Goal: Transaction & Acquisition: Book appointment/travel/reservation

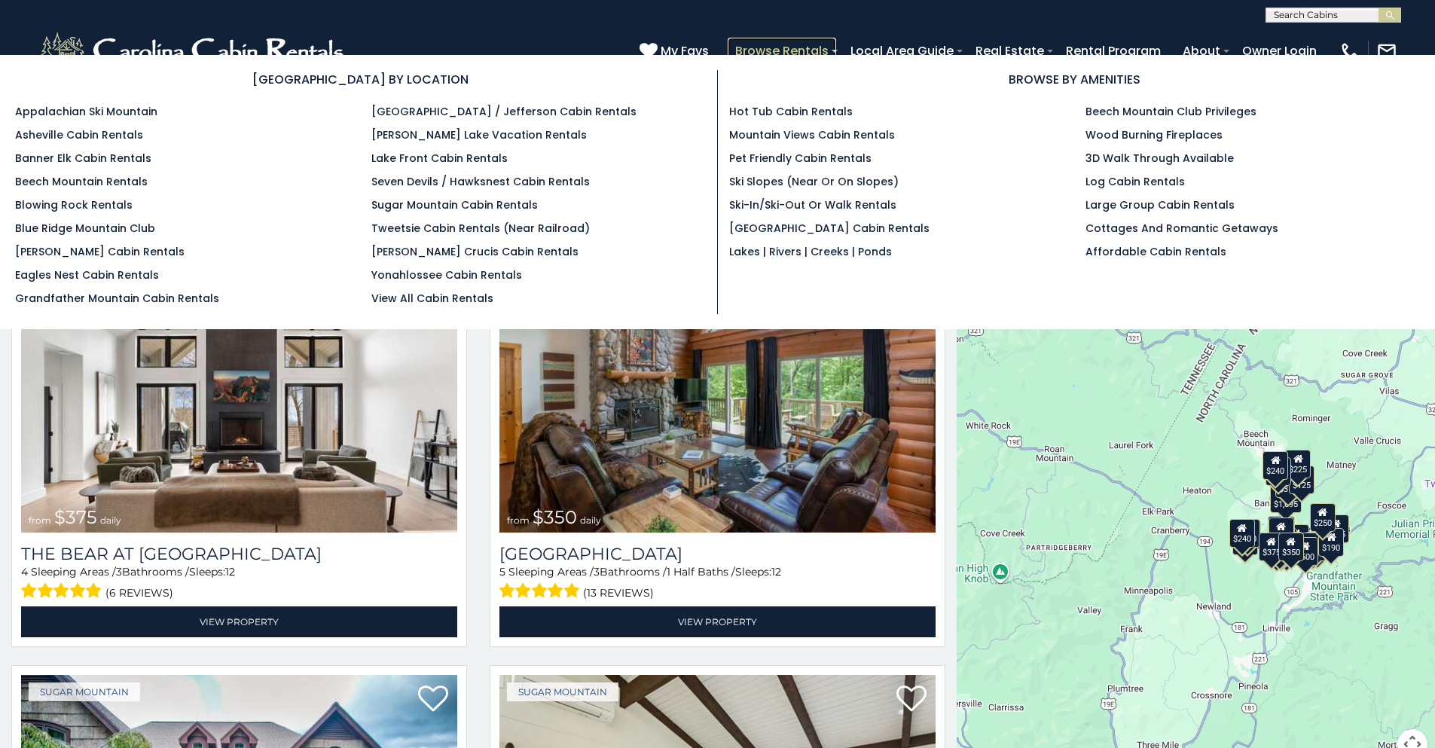
click at [767, 53] on link "Browse Rentals" at bounding box center [782, 51] width 108 height 26
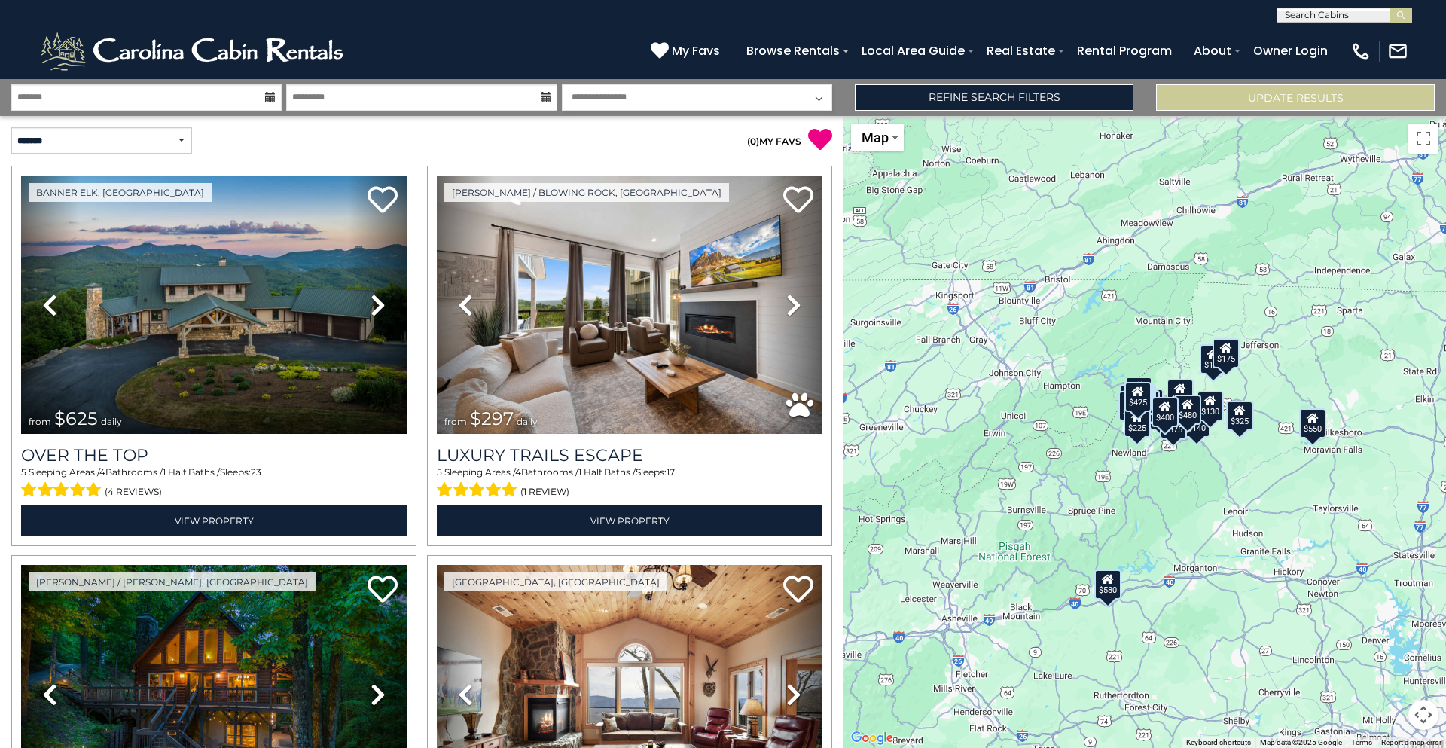
type input "**********"
